Goal: Task Accomplishment & Management: Manage account settings

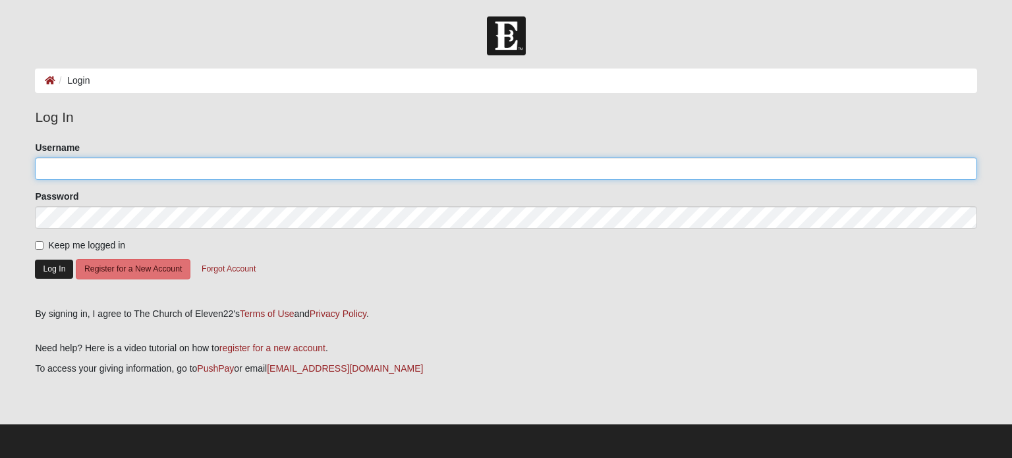
type input "Needaretreat"
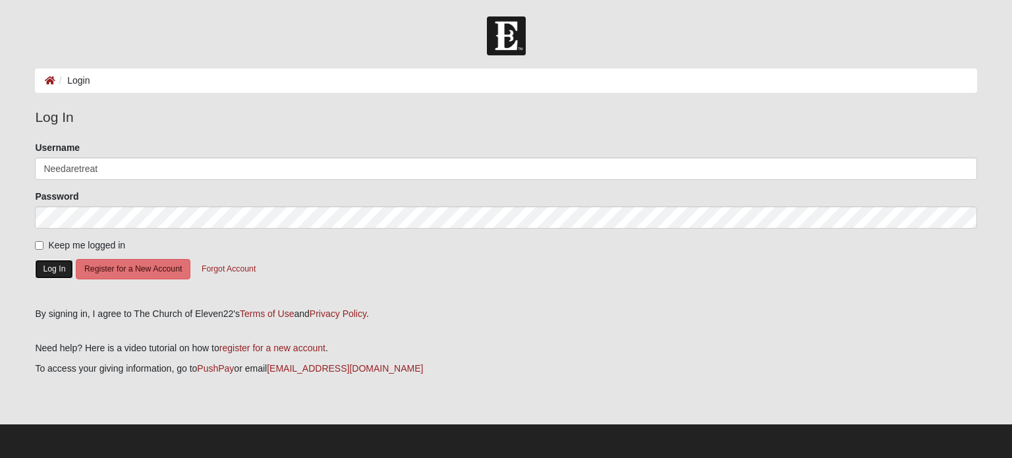
click at [61, 266] on button "Log In" at bounding box center [54, 269] width 38 height 19
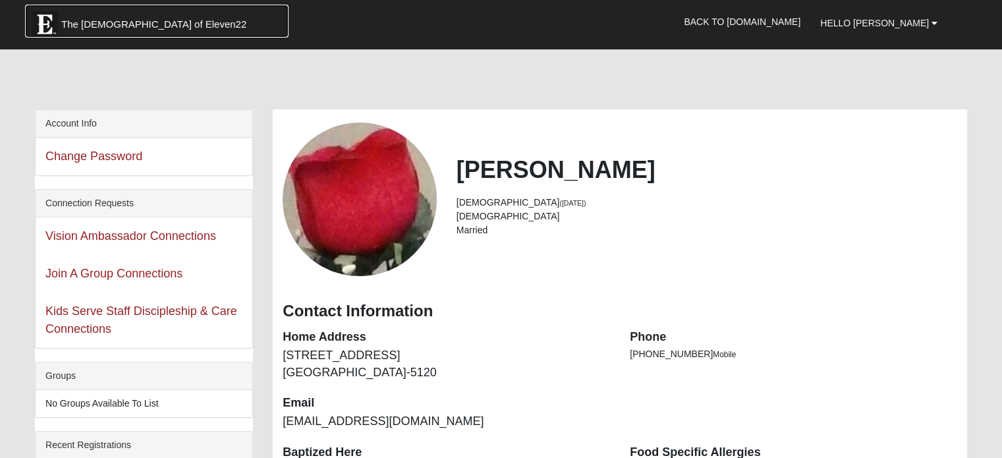
click at [84, 18] on span "The Church of Eleven22" at bounding box center [153, 24] width 185 height 13
